Goal: Navigation & Orientation: Locate item on page

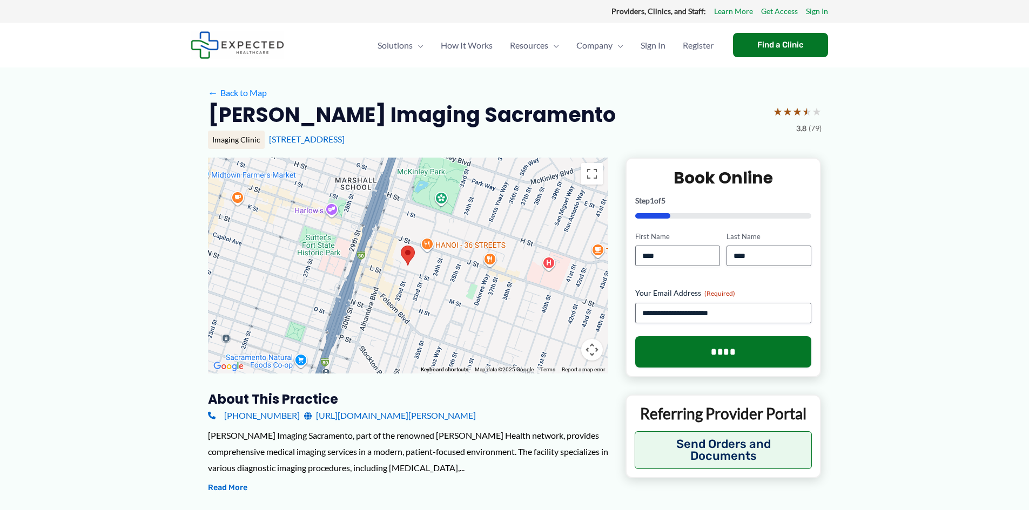
click at [347, 325] on div at bounding box center [408, 266] width 400 height 216
click at [591, 347] on button "Map camera controls" at bounding box center [592, 350] width 22 height 22
click at [593, 346] on button "Map camera controls" at bounding box center [592, 350] width 22 height 22
click at [446, 280] on div at bounding box center [408, 266] width 400 height 216
click at [447, 280] on div at bounding box center [408, 266] width 400 height 216
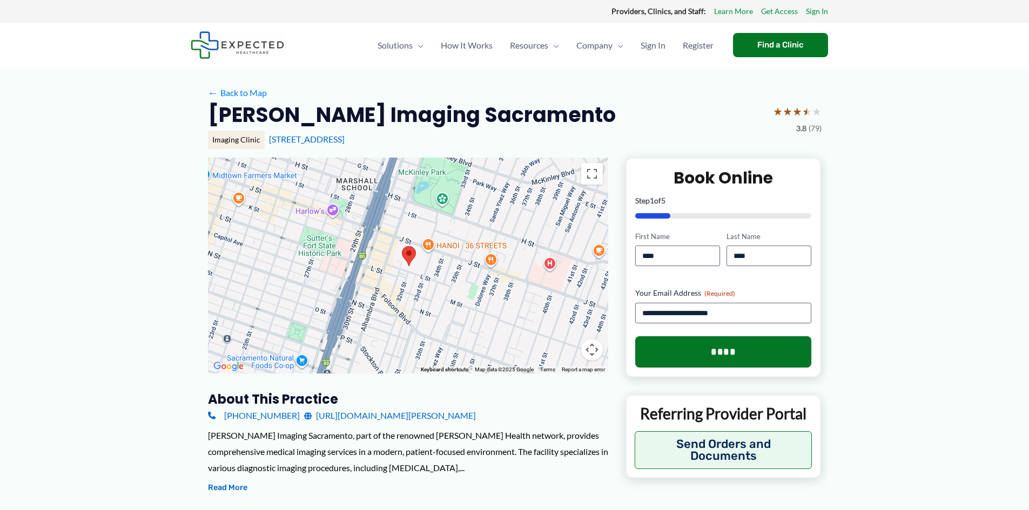
drag, startPoint x: 443, startPoint y: 281, endPoint x: 416, endPoint y: 283, distance: 27.1
click at [426, 284] on div at bounding box center [408, 266] width 400 height 216
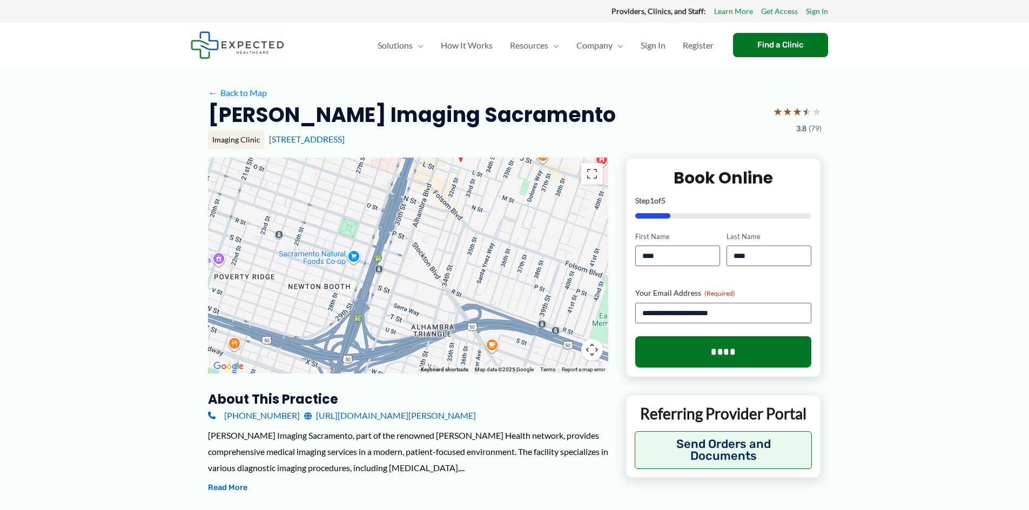
drag, startPoint x: 364, startPoint y: 268, endPoint x: 451, endPoint y: 160, distance: 138.7
click at [451, 160] on div at bounding box center [408, 266] width 400 height 216
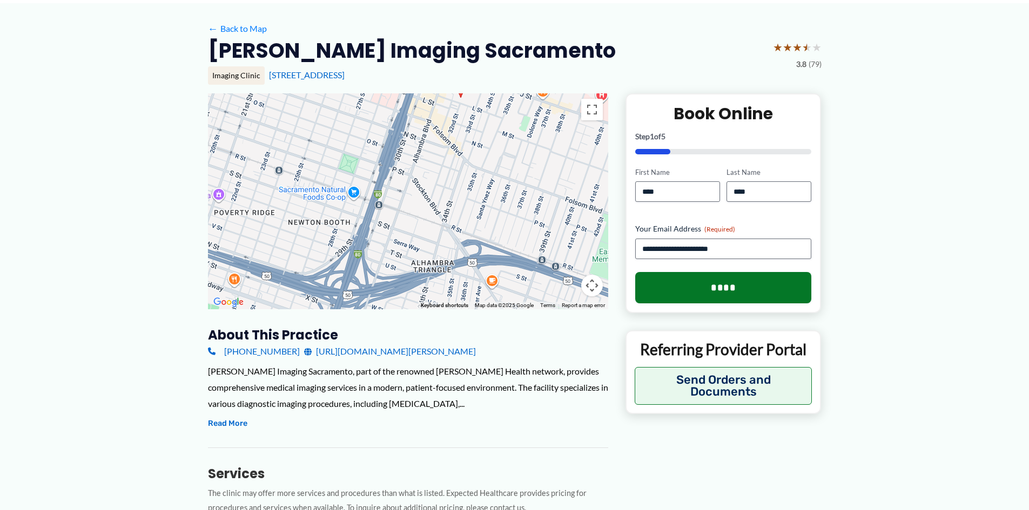
scroll to position [56, 0]
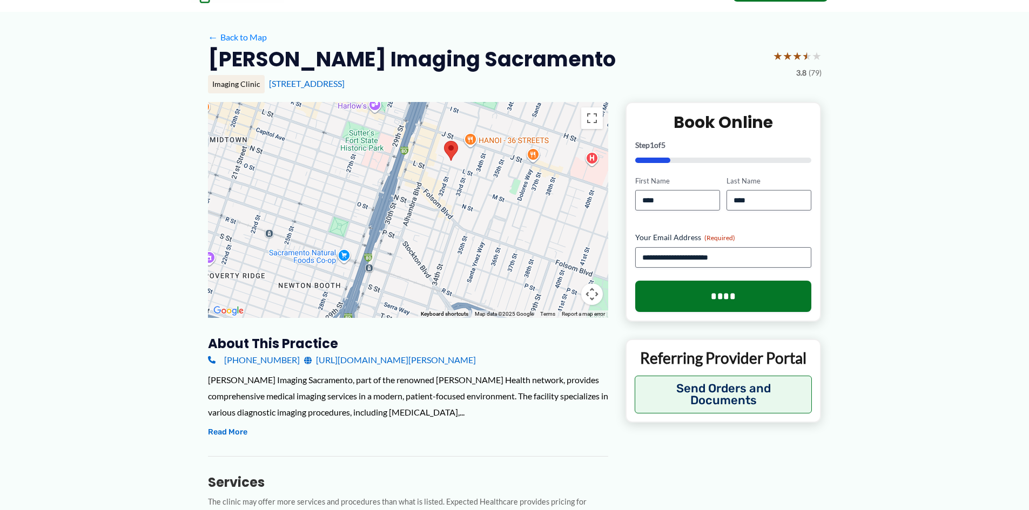
drag, startPoint x: 429, startPoint y: 240, endPoint x: 418, endPoint y: 297, distance: 57.7
click at [418, 297] on div at bounding box center [408, 210] width 400 height 216
click at [591, 118] on button "Toggle fullscreen view" at bounding box center [592, 118] width 22 height 22
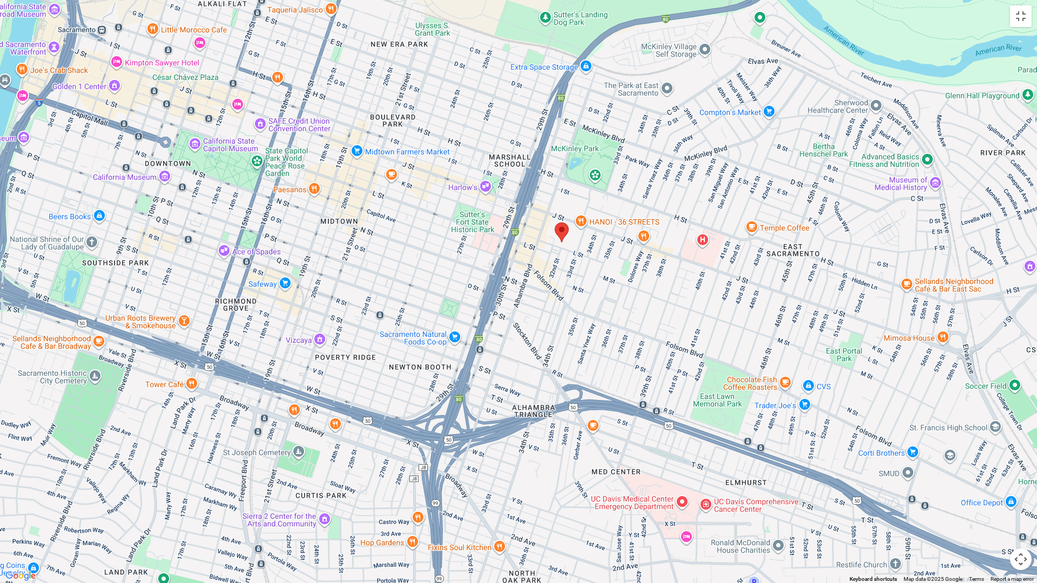
click at [520, 207] on div at bounding box center [518, 291] width 1037 height 583
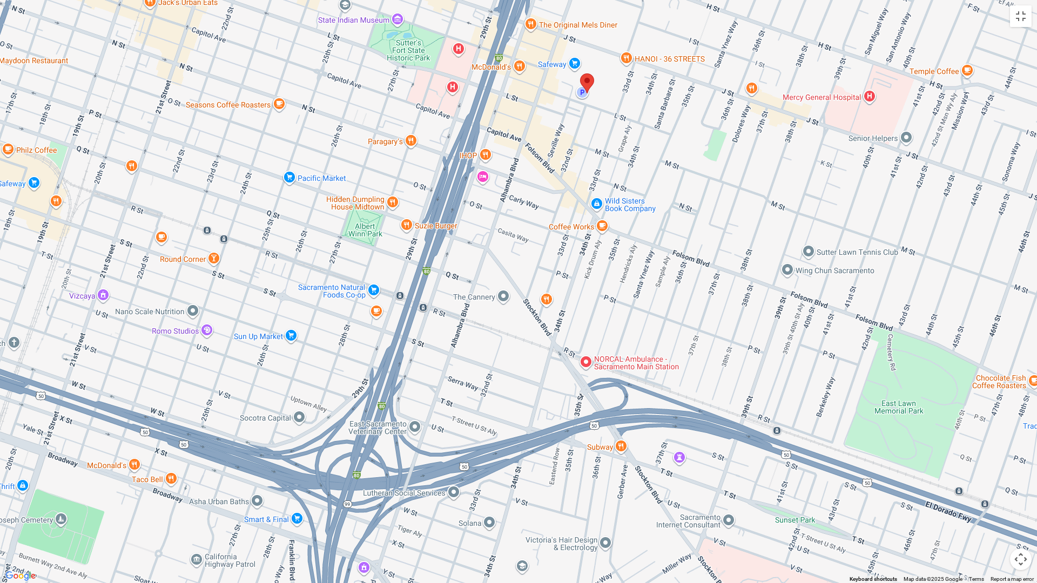
click at [580, 73] on area at bounding box center [580, 73] width 0 height 0
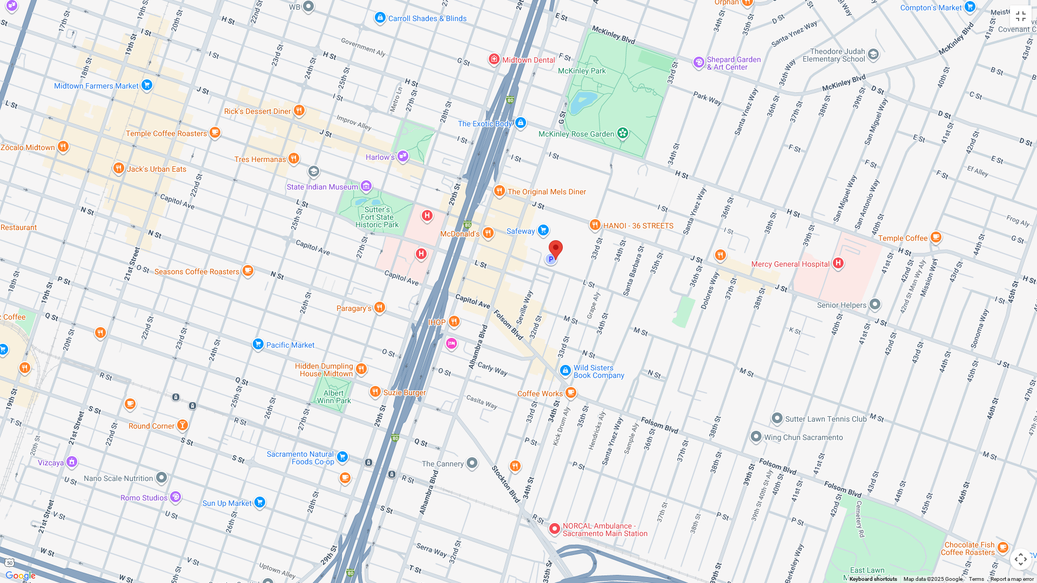
drag, startPoint x: 547, startPoint y: 281, endPoint x: 515, endPoint y: 450, distance: 172.1
click at [515, 450] on div at bounding box center [518, 291] width 1037 height 583
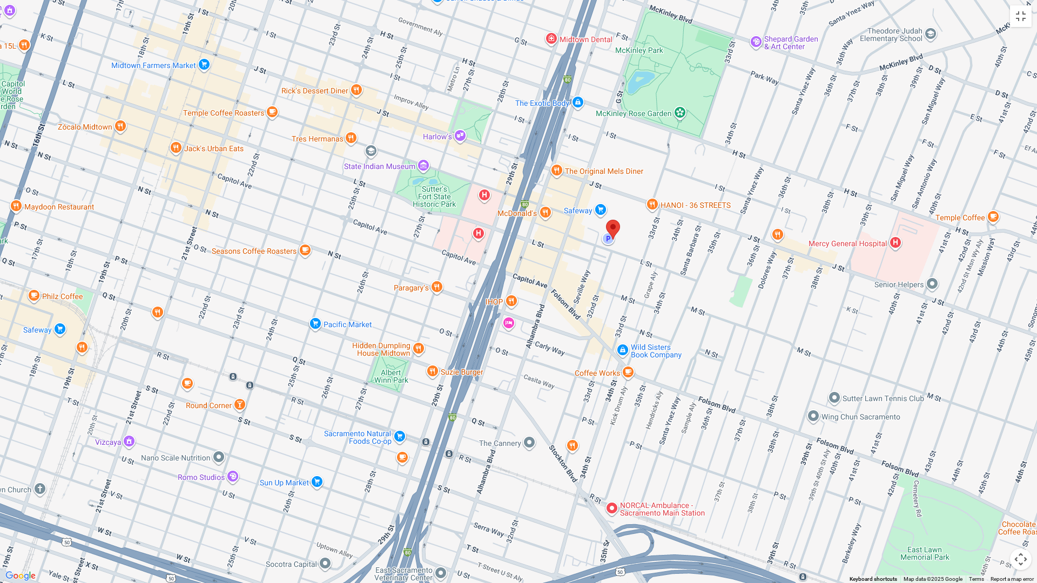
drag, startPoint x: 888, startPoint y: 490, endPoint x: 945, endPoint y: 467, distance: 61.6
click at [945, 467] on div at bounding box center [518, 291] width 1037 height 583
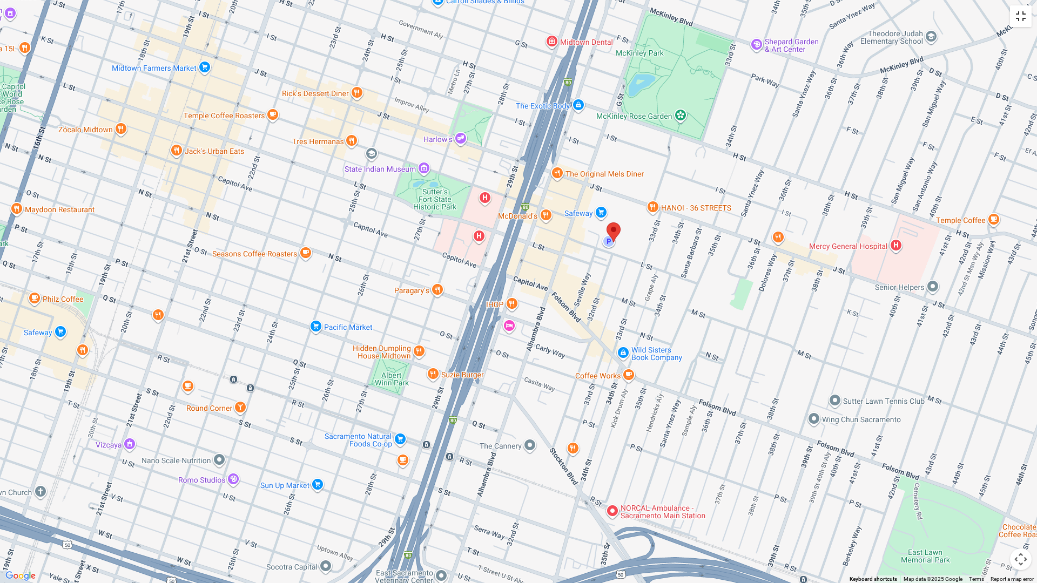
click at [1020, 16] on button "Toggle fullscreen view" at bounding box center [1021, 16] width 22 height 22
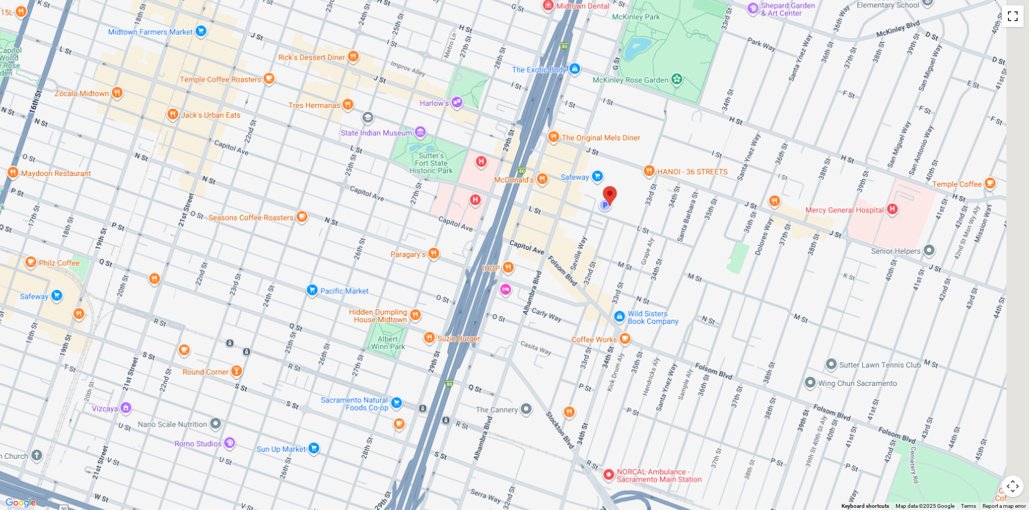
scroll to position [0, 0]
